Goal: Use online tool/utility: Utilize a website feature to perform a specific function

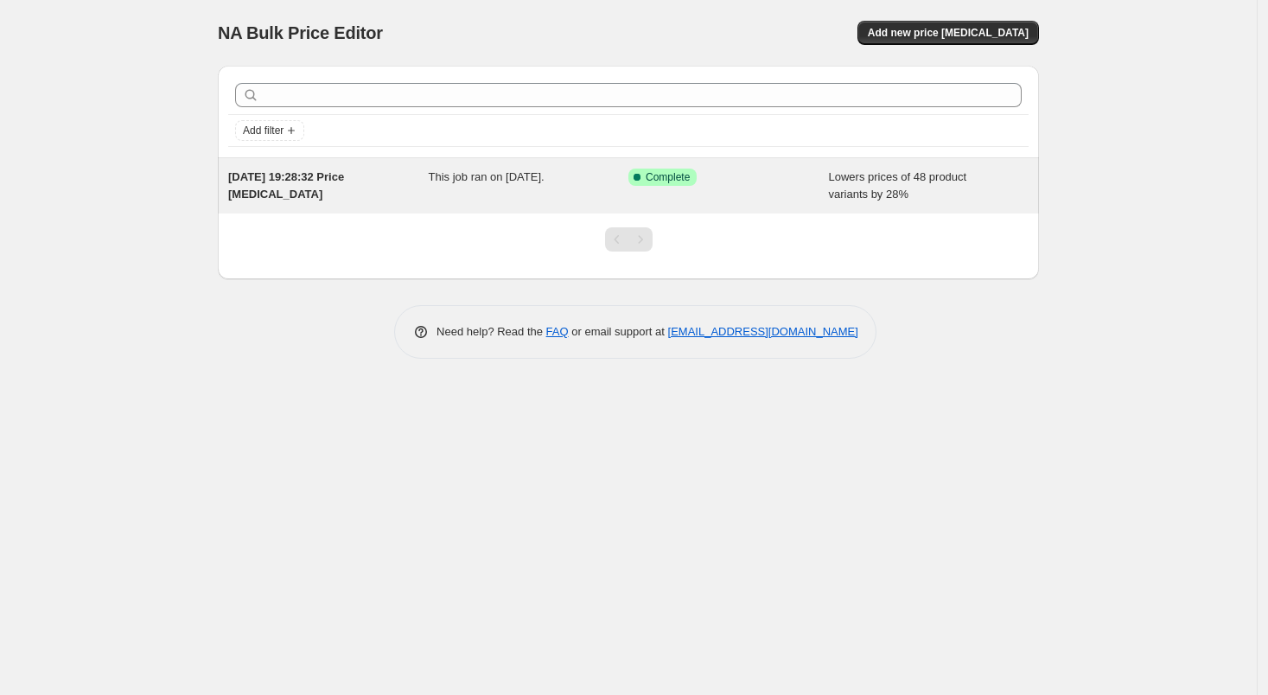
click at [643, 174] on icon at bounding box center [636, 176] width 17 height 17
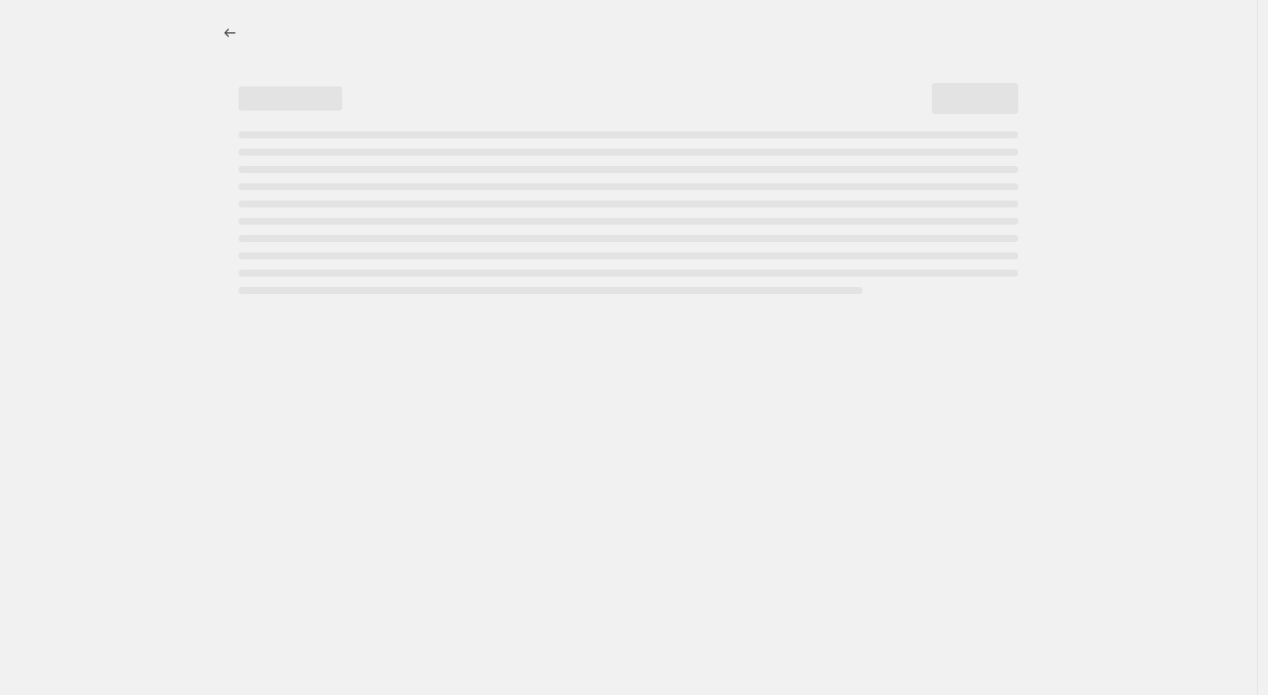
select select "percentage"
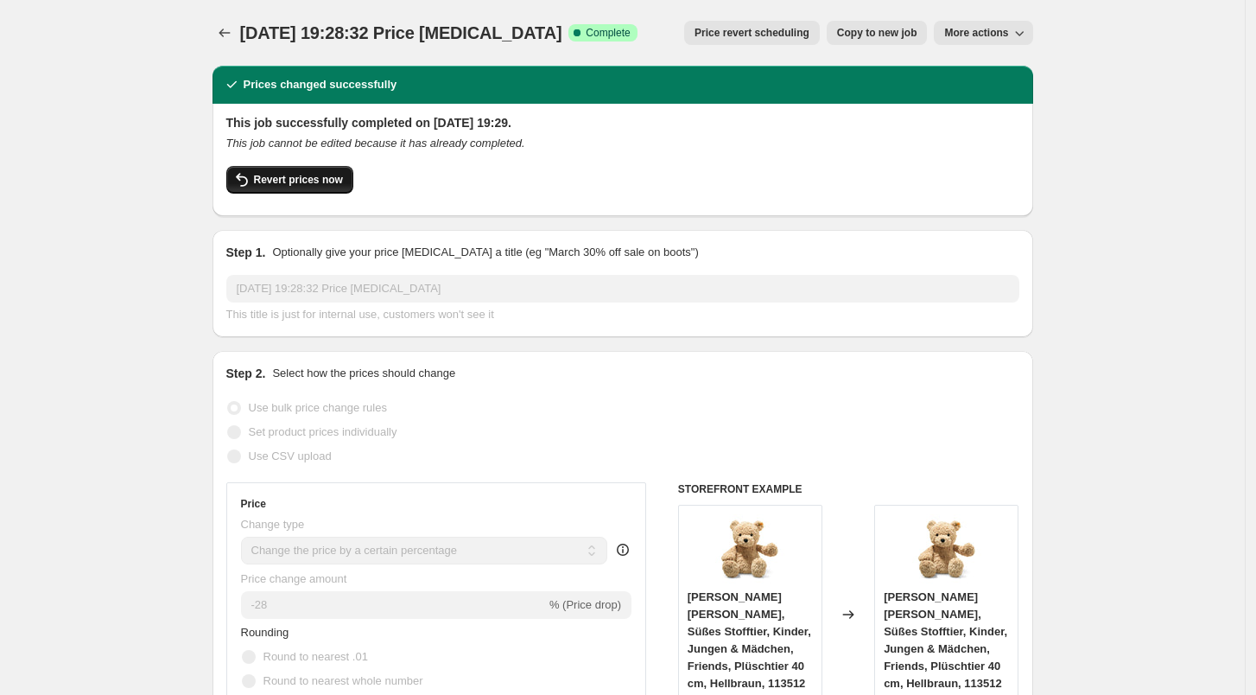
click at [286, 188] on button "Revert prices now" at bounding box center [289, 180] width 127 height 28
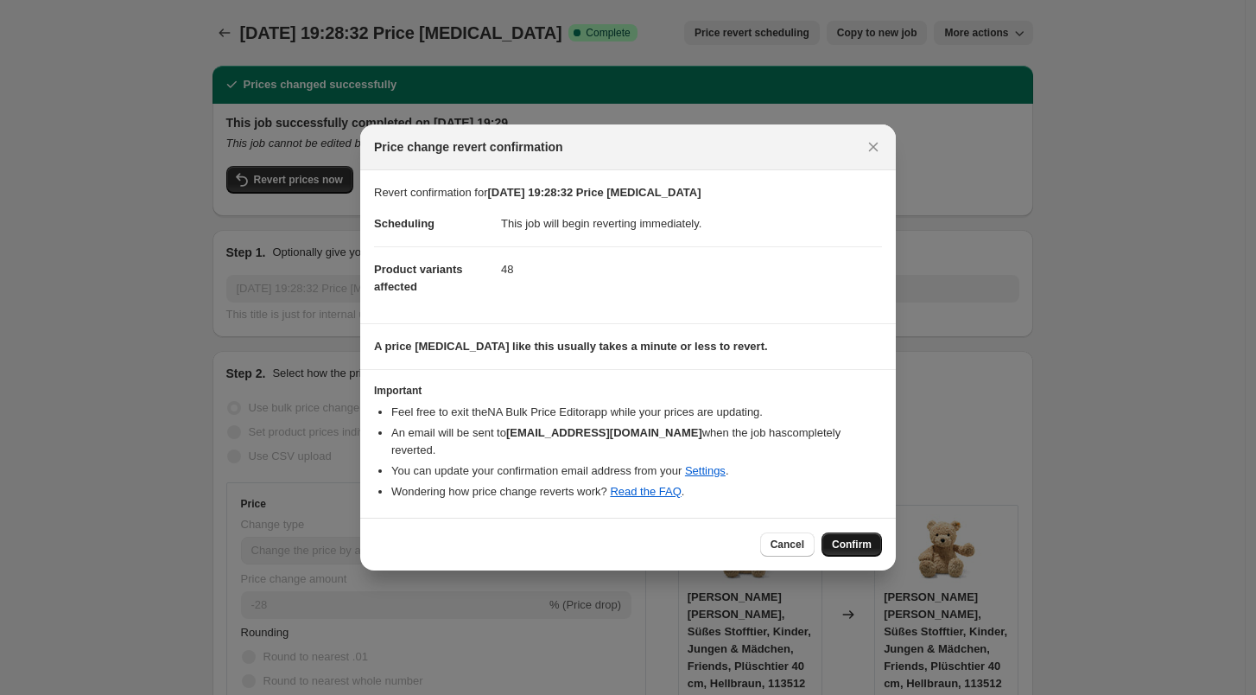
click at [847, 532] on button "Confirm" at bounding box center [852, 544] width 60 height 24
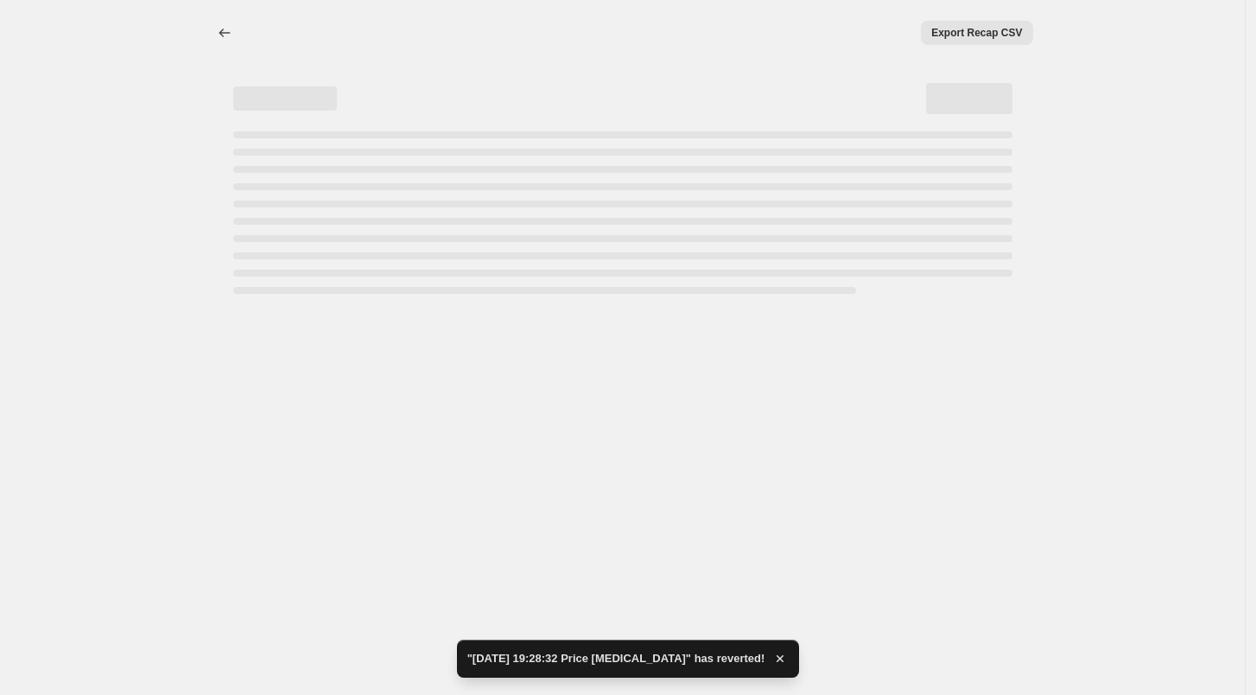
select select "percentage"
